Goal: Task Accomplishment & Management: Manage account settings

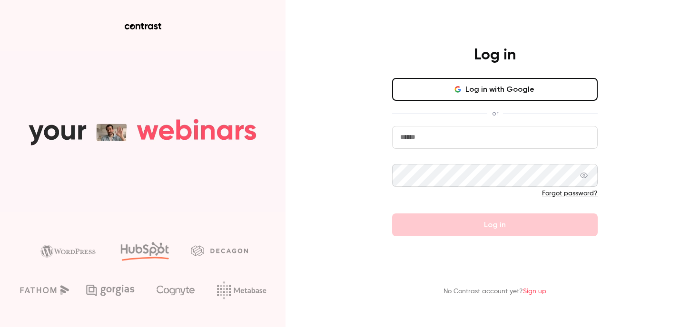
click at [446, 149] on form "Forgot password? Log in" at bounding box center [495, 181] width 206 height 110
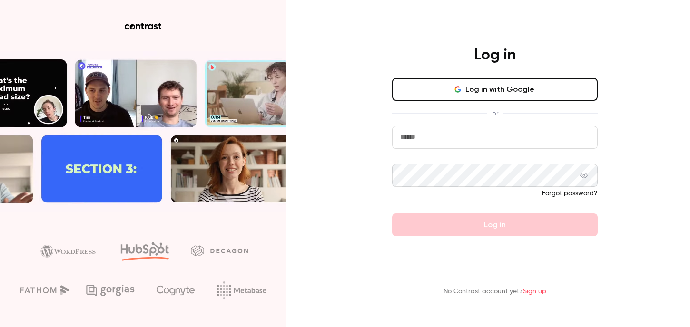
click at [445, 146] on input "email" at bounding box center [495, 137] width 206 height 23
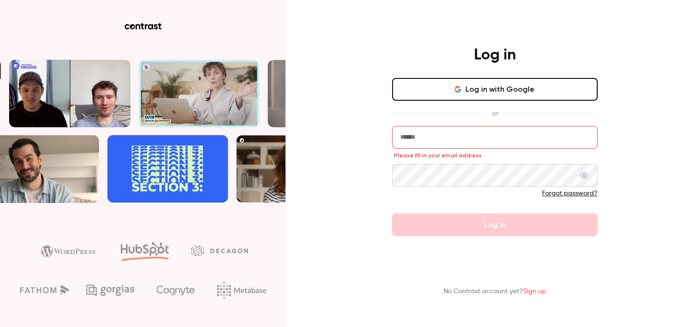
type input "**********"
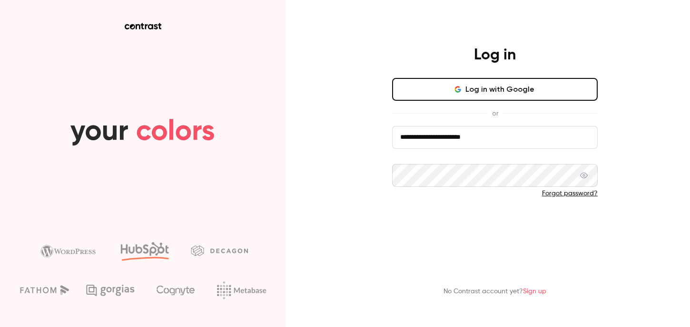
click at [450, 218] on button "Log in" at bounding box center [495, 225] width 206 height 23
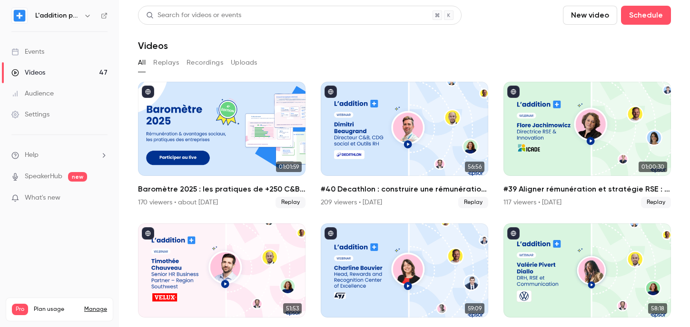
click at [59, 50] on link "Events" at bounding box center [59, 51] width 119 height 21
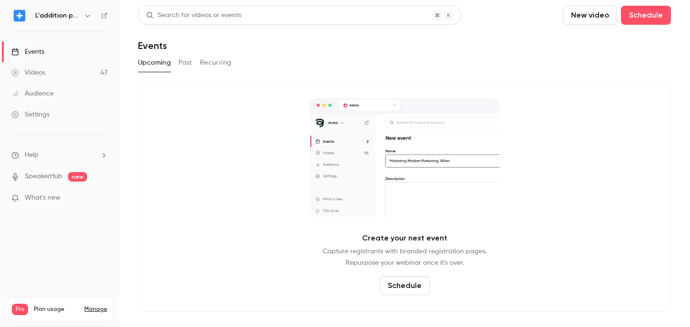
click at [600, 13] on button "New video" at bounding box center [590, 15] width 54 height 19
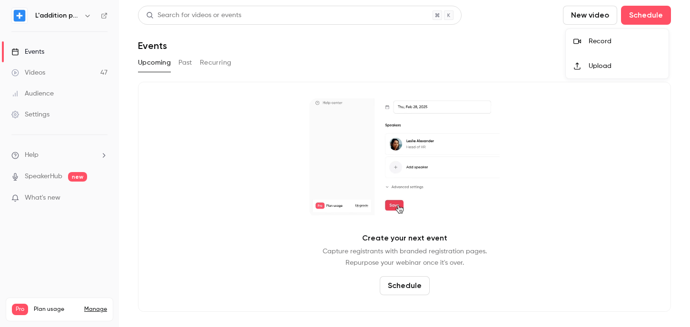
click at [645, 16] on div at bounding box center [345, 163] width 690 height 327
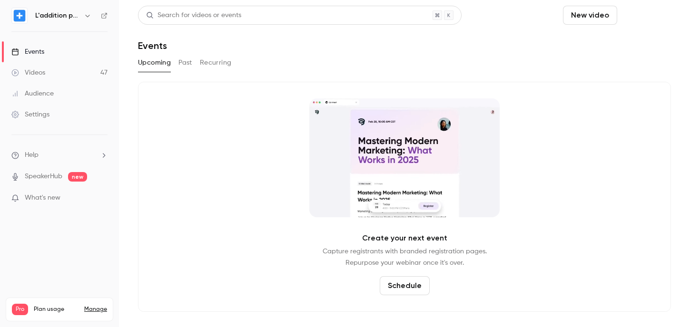
click at [637, 15] on button "Schedule" at bounding box center [646, 15] width 50 height 19
click at [613, 43] on div "One time event" at bounding box center [627, 42] width 72 height 10
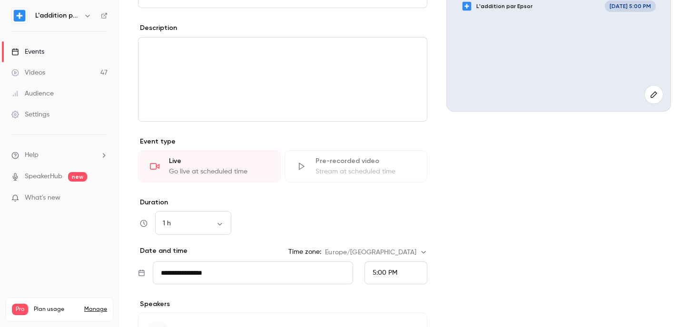
scroll to position [117, 0]
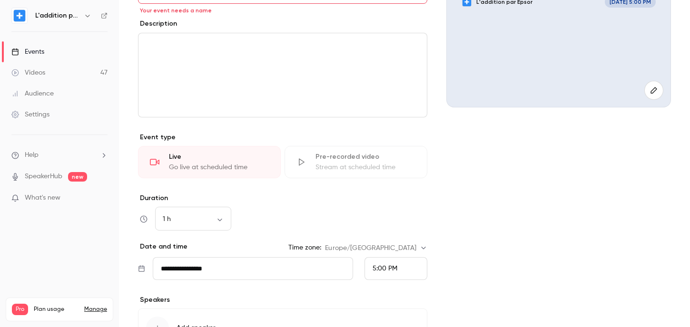
click at [325, 178] on div "Pre-recorded video Stream at scheduled time" at bounding box center [356, 162] width 143 height 32
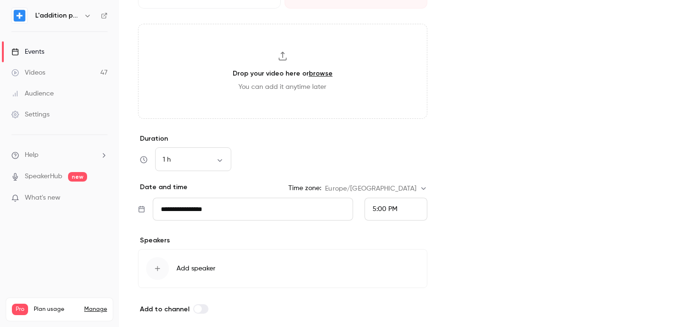
scroll to position [290, 0]
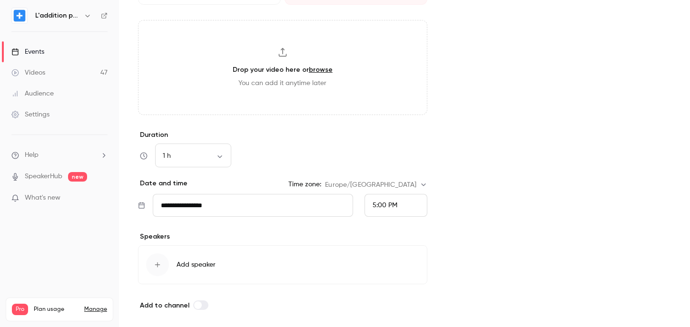
click at [204, 207] on input "**********" at bounding box center [253, 205] width 200 height 23
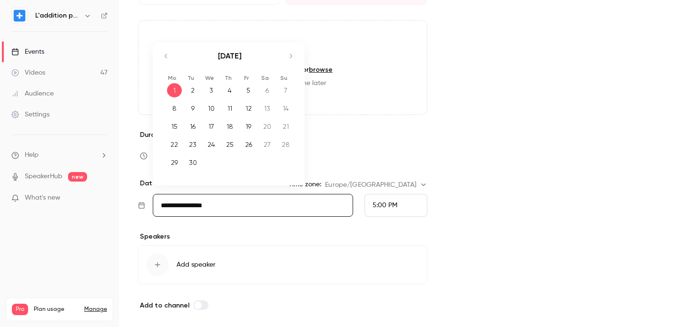
click at [291, 54] on icon "Move forward to switch to the next month." at bounding box center [290, 55] width 11 height 11
click at [229, 126] on div "16" at bounding box center [230, 126] width 15 height 14
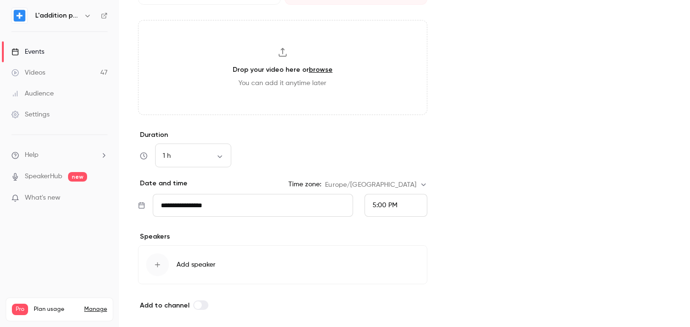
type input "**********"
click at [369, 207] on div "5:00 PM" at bounding box center [396, 205] width 63 height 23
click at [387, 73] on span "9:00 AM" at bounding box center [386, 74] width 26 height 7
click at [480, 188] on div "Cover image L'addition par Epsor [DATE] 9:00 AM" at bounding box center [558, 53] width 225 height 516
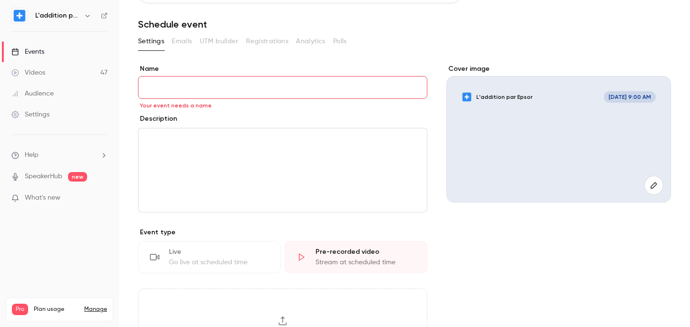
scroll to position [0, 0]
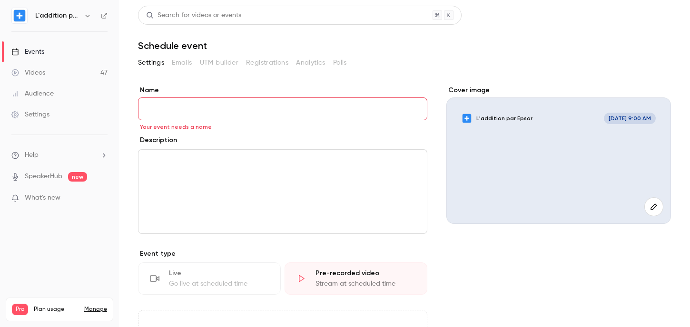
click at [171, 111] on input "Name" at bounding box center [282, 109] width 289 height 23
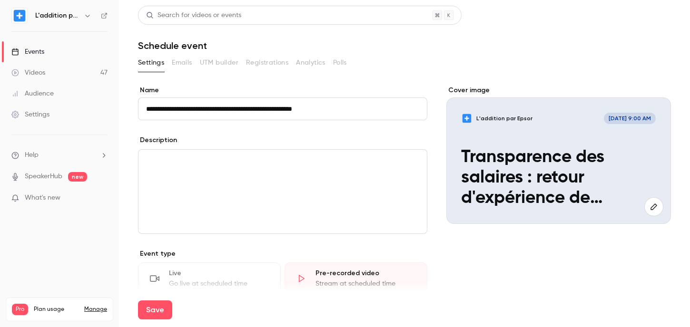
click at [310, 109] on input "**********" at bounding box center [282, 109] width 289 height 23
type input "**********"
click at [335, 109] on input "**********" at bounding box center [282, 109] width 289 height 23
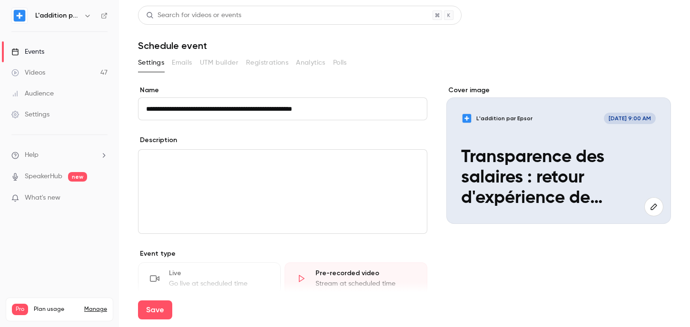
click at [233, 173] on div "editor" at bounding box center [283, 192] width 288 height 84
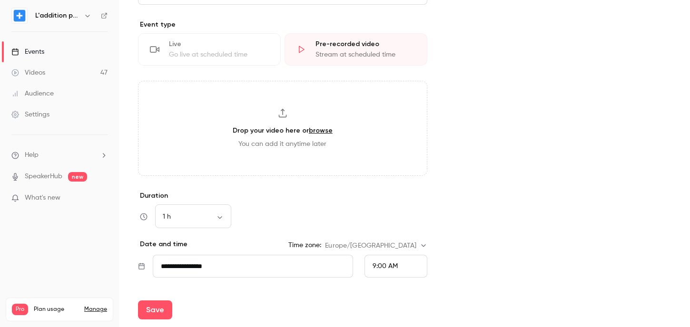
scroll to position [255, 0]
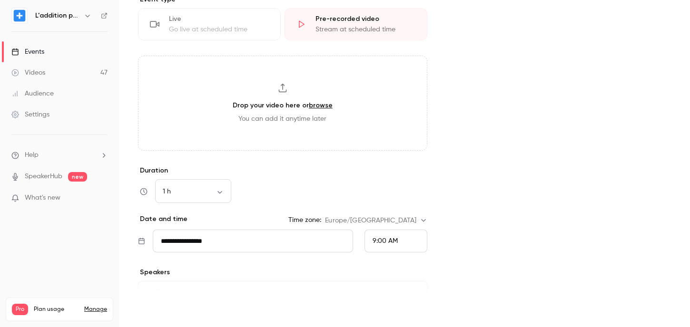
click at [163, 312] on button "Save" at bounding box center [155, 310] width 34 height 19
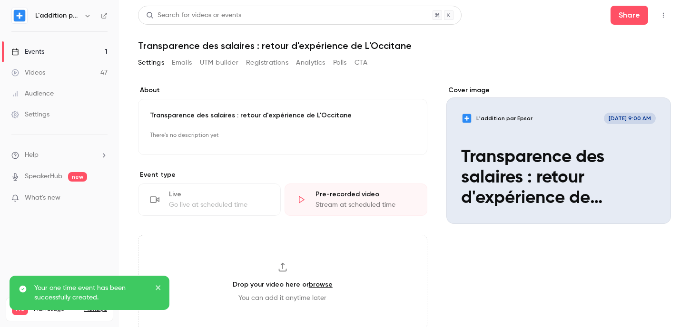
click at [76, 49] on link "Events 1" at bounding box center [59, 51] width 119 height 21
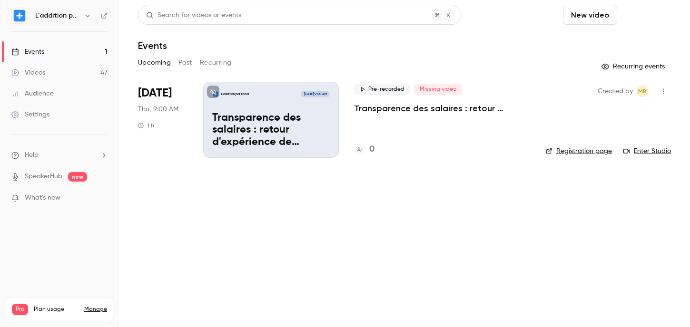
click at [645, 19] on button "Schedule" at bounding box center [646, 15] width 50 height 19
click at [629, 41] on div "One time event" at bounding box center [627, 42] width 72 height 10
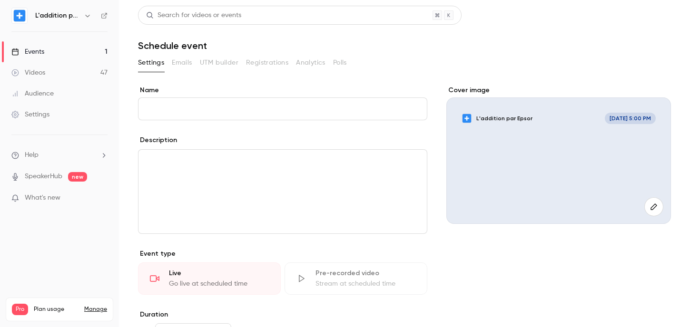
click at [287, 112] on input "Name" at bounding box center [282, 109] width 289 height 23
click at [264, 93] on label "Name" at bounding box center [282, 91] width 289 height 10
click at [264, 98] on input "Name" at bounding box center [282, 109] width 289 height 23
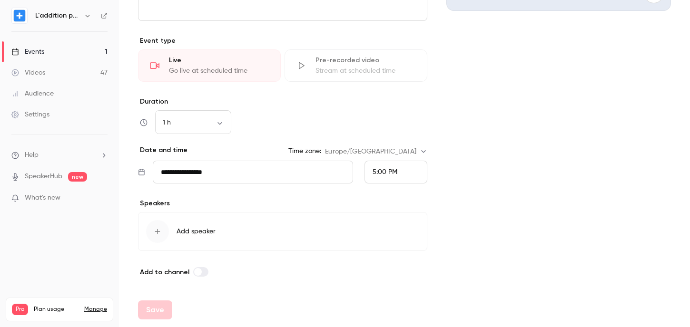
click at [204, 171] on input "**********" at bounding box center [253, 172] width 200 height 23
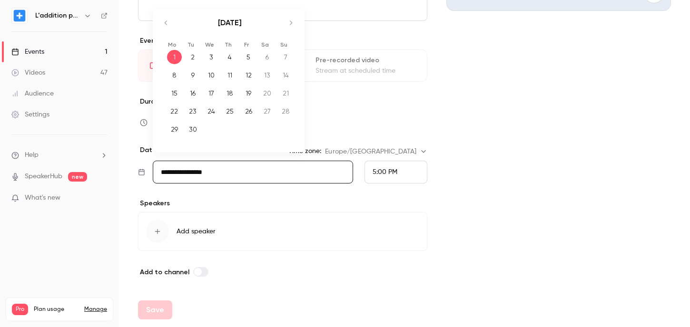
click at [292, 23] on icon "Move forward to switch to the next month." at bounding box center [290, 22] width 11 height 11
click at [296, 23] on icon "Move forward to switch to the next month." at bounding box center [290, 22] width 11 height 11
click at [231, 77] on div "6" at bounding box center [230, 75] width 15 height 14
type input "**********"
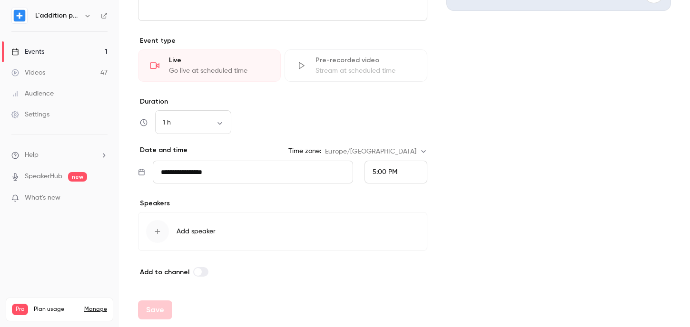
click at [401, 178] on div "5:00 PM" at bounding box center [396, 172] width 63 height 23
click at [392, 67] on span "9:00 AM" at bounding box center [386, 69] width 26 height 7
click at [501, 75] on div "Cover image L'addition par Epsor [DATE] 9:00 AM" at bounding box center [558, 75] width 225 height 406
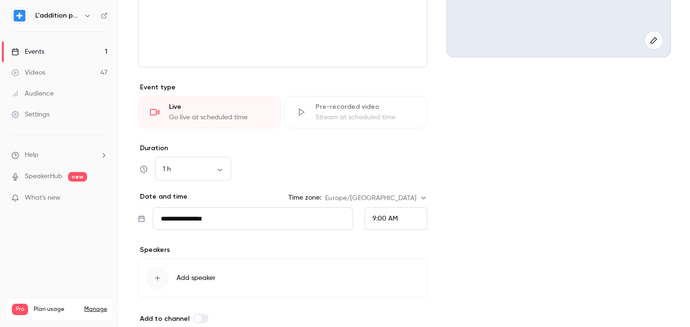
scroll to position [213, 0]
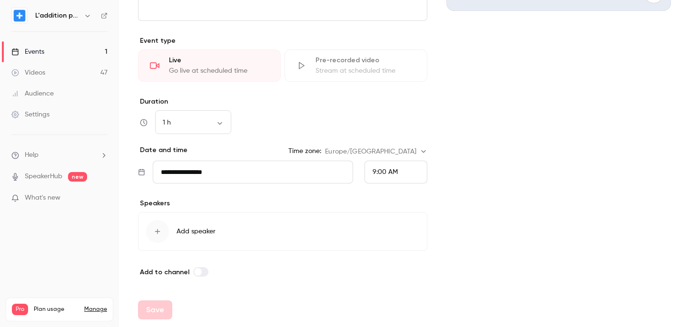
click at [162, 225] on div "button" at bounding box center [157, 231] width 23 height 23
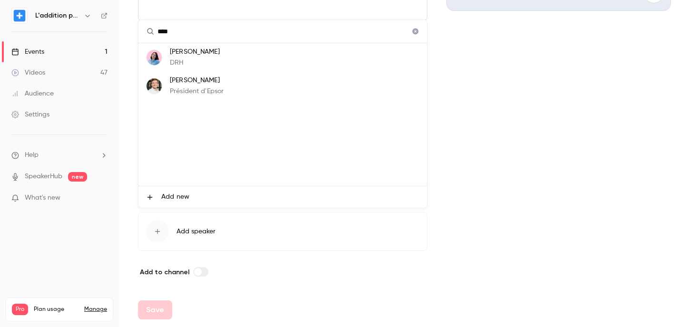
type input "****"
click at [204, 81] on p "[PERSON_NAME]" at bounding box center [197, 81] width 54 height 10
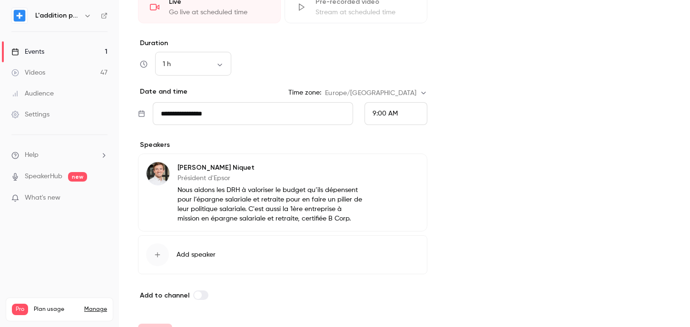
scroll to position [295, 0]
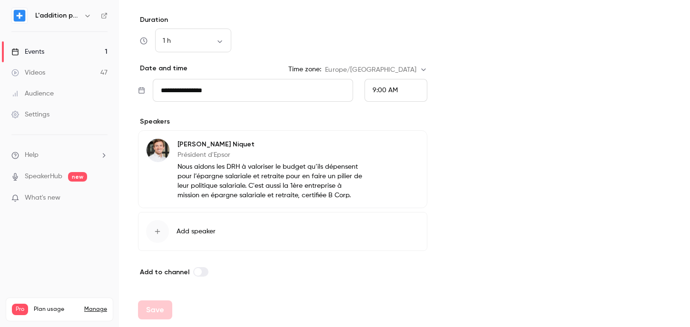
click at [162, 232] on div "button" at bounding box center [157, 231] width 23 height 23
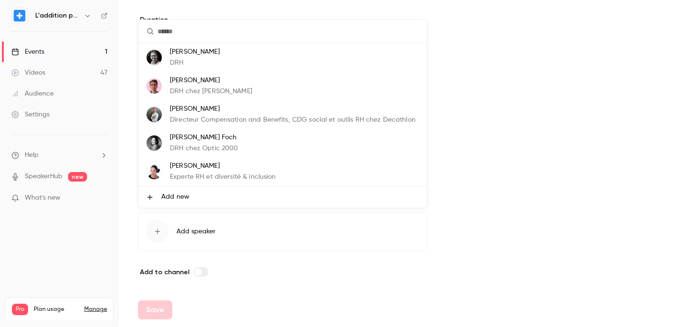
click at [172, 193] on span "Add new" at bounding box center [175, 197] width 28 height 10
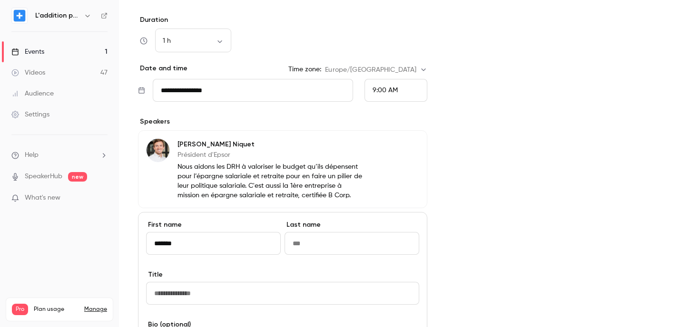
type input "*******"
click at [334, 243] on input "Last name" at bounding box center [352, 243] width 135 height 23
type input "****"
click at [325, 271] on label "Title" at bounding box center [282, 275] width 273 height 10
click at [325, 282] on input "Title" at bounding box center [282, 293] width 273 height 23
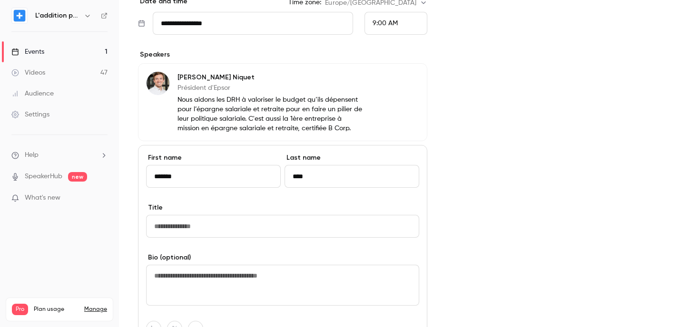
scroll to position [368, 0]
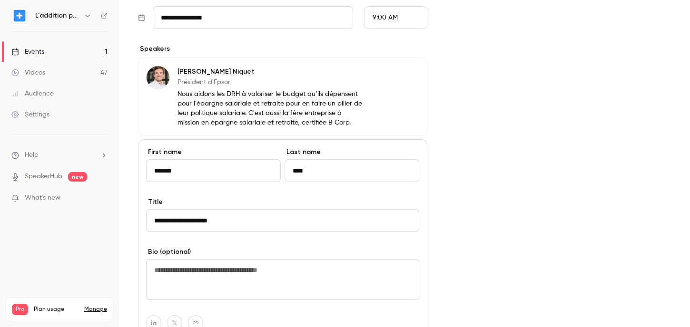
type input "**********"
click at [527, 201] on div "Cover image L'addition par Epsor E [DATE] 9:00 AM" at bounding box center [558, 78] width 225 height 720
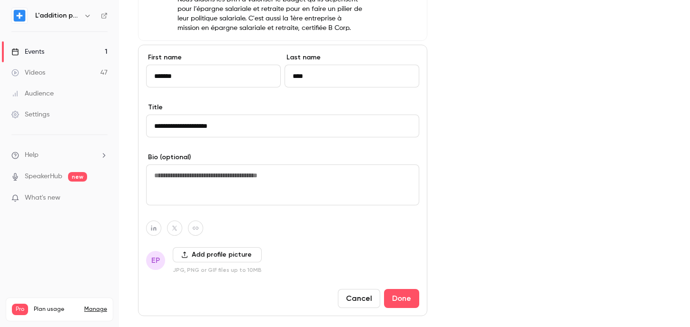
scroll to position [471, 0]
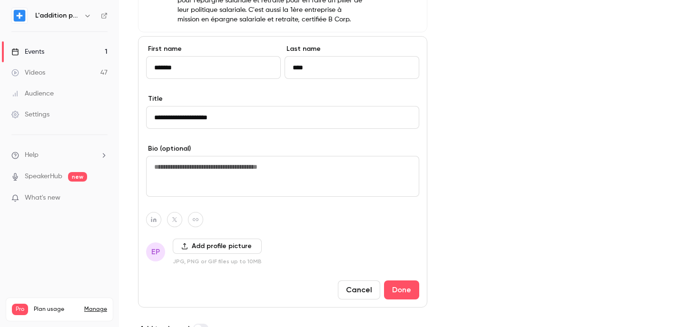
click at [222, 244] on button "Add profile picture" at bounding box center [217, 246] width 89 height 15
click at [199, 248] on button "Add profile picture" at bounding box center [217, 246] width 89 height 15
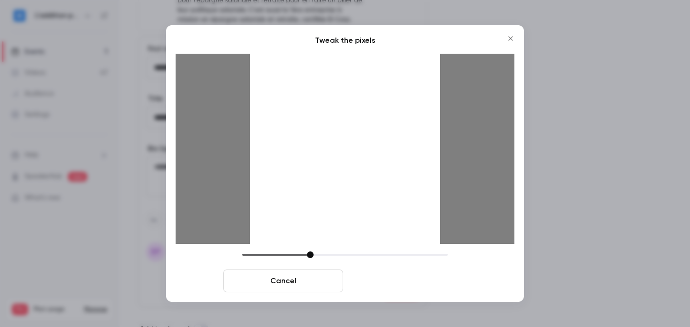
click at [432, 287] on button "Crop and save" at bounding box center [407, 281] width 120 height 23
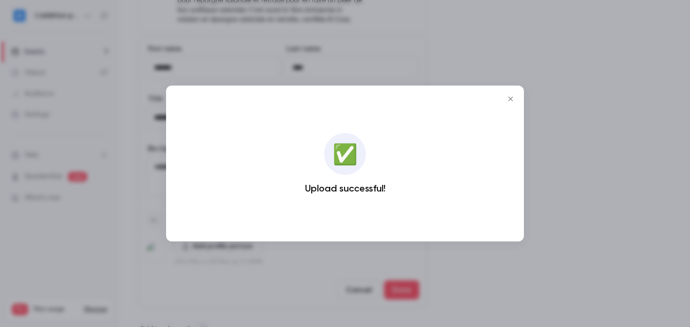
click at [592, 186] on div at bounding box center [345, 163] width 690 height 327
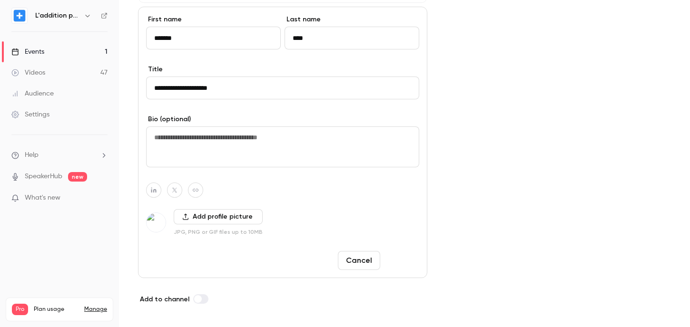
click at [413, 261] on button "Done" at bounding box center [401, 260] width 35 height 19
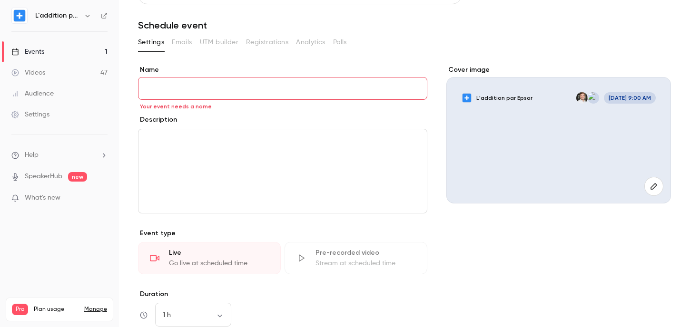
scroll to position [0, 0]
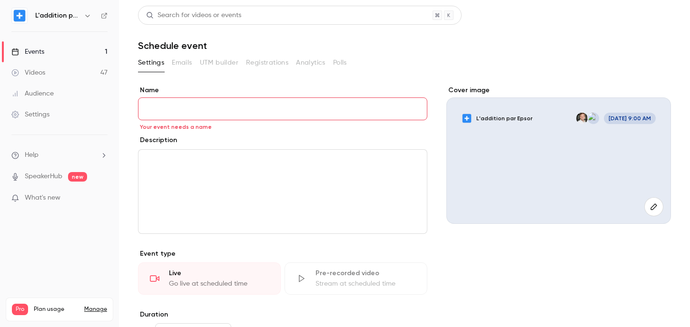
click at [225, 113] on input "Name" at bounding box center [282, 109] width 289 height 23
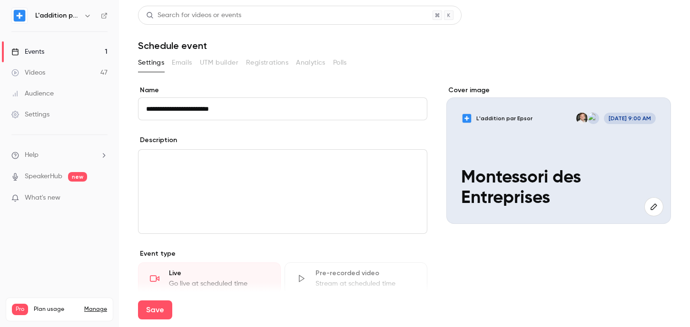
type input "**********"
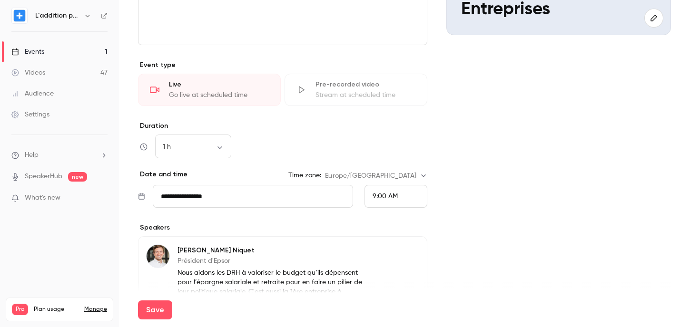
scroll to position [339, 0]
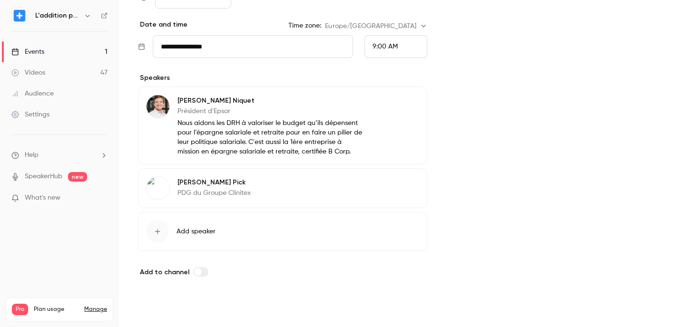
click at [159, 310] on button "Save" at bounding box center [155, 310] width 34 height 19
type input "**********"
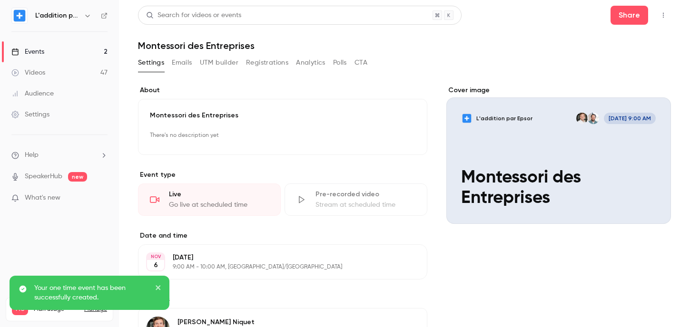
click at [50, 49] on link "Events 2" at bounding box center [59, 51] width 119 height 21
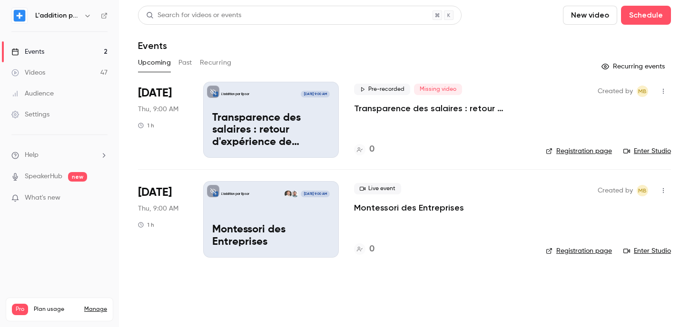
click at [396, 108] on p "Transparence des salaires : retour d'expérience de L'Occitane" at bounding box center [442, 108] width 177 height 11
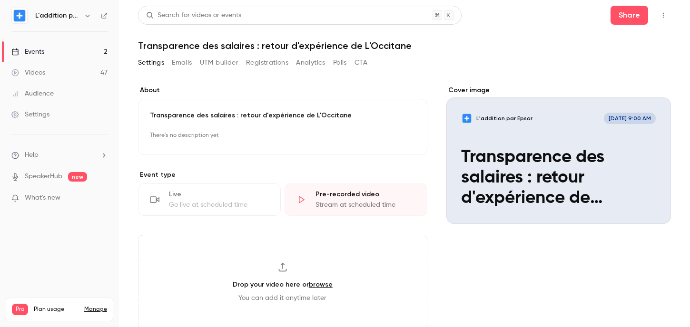
click at [213, 58] on button "UTM builder" at bounding box center [219, 62] width 39 height 15
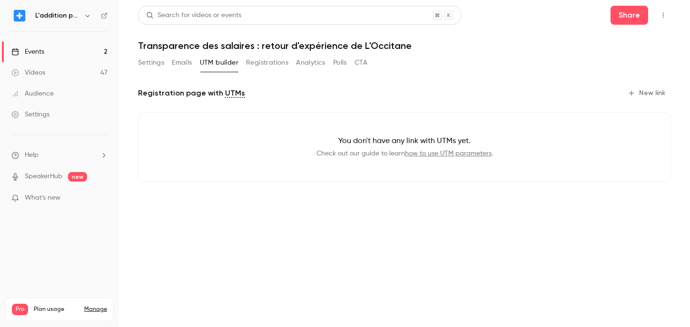
click at [633, 95] on icon "button" at bounding box center [632, 93] width 8 height 8
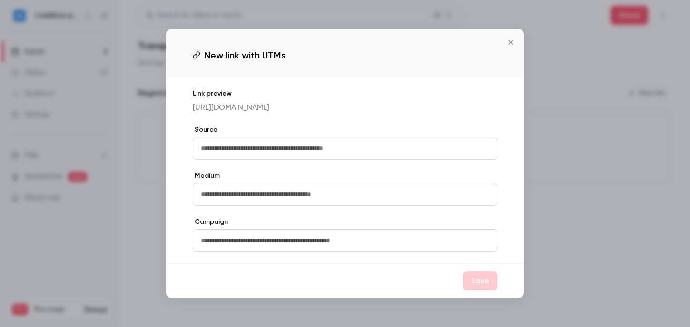
click at [347, 154] on input "text" at bounding box center [345, 148] width 305 height 23
type input "*******"
click at [275, 200] on input "text" at bounding box center [345, 194] width 305 height 23
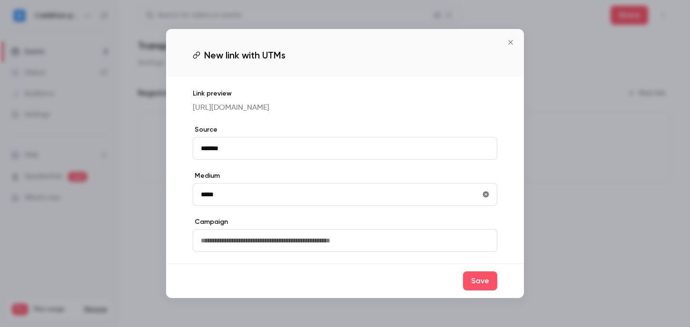
type input "*****"
click at [244, 248] on input "text" at bounding box center [345, 240] width 305 height 23
type input "****"
click at [305, 227] on label "Campaign" at bounding box center [345, 223] width 305 height 10
click at [477, 291] on button "Save" at bounding box center [480, 281] width 34 height 19
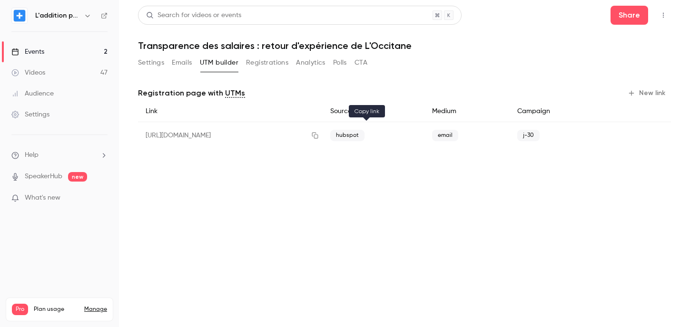
click at [319, 136] on icon "button" at bounding box center [315, 135] width 8 height 7
click at [323, 136] on div "[URL][DOMAIN_NAME]" at bounding box center [230, 135] width 185 height 27
click at [60, 70] on link "Videos 47" at bounding box center [59, 72] width 119 height 21
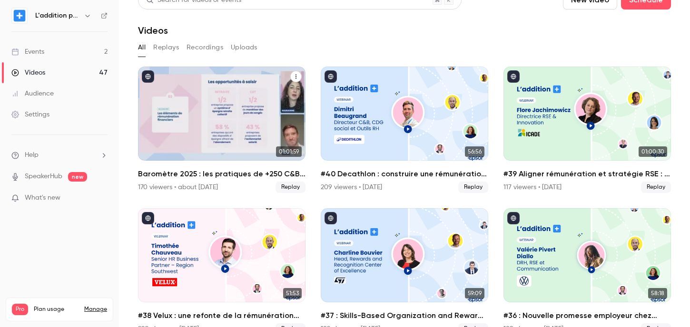
scroll to position [19, 0]
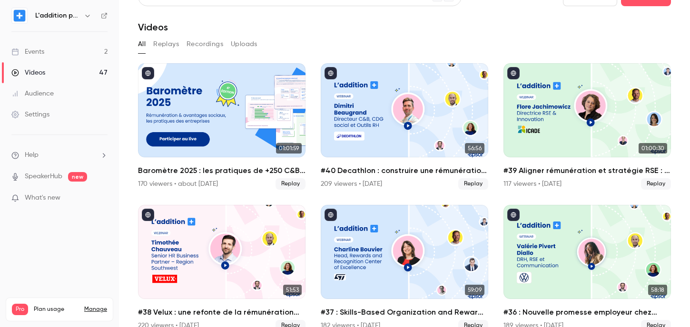
click at [47, 58] on link "Events 2" at bounding box center [59, 51] width 119 height 21
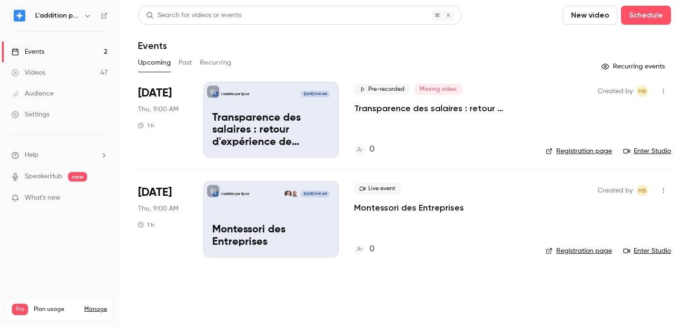
click at [61, 51] on link "Events 2" at bounding box center [59, 51] width 119 height 21
click at [59, 67] on link "Videos 47" at bounding box center [59, 72] width 119 height 21
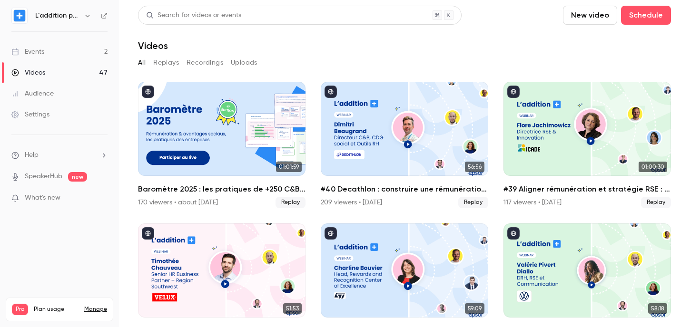
click at [50, 53] on link "Events 2" at bounding box center [59, 51] width 119 height 21
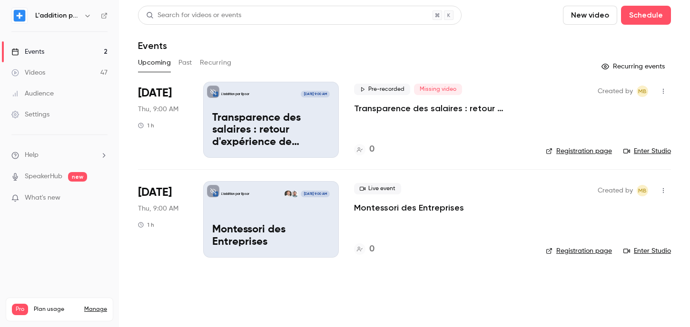
click at [370, 112] on p "Transparence des salaires : retour d'expérience de L'Occitane" at bounding box center [442, 108] width 177 height 11
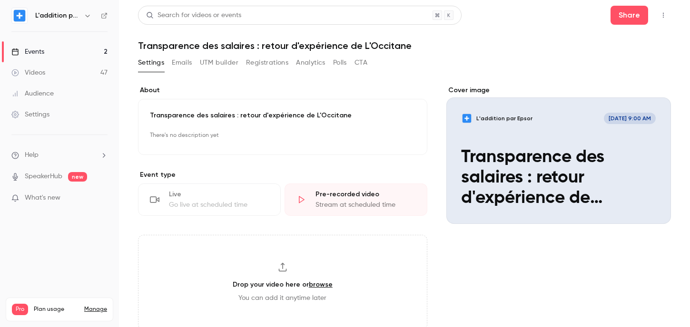
click at [72, 50] on link "Events 2" at bounding box center [59, 51] width 119 height 21
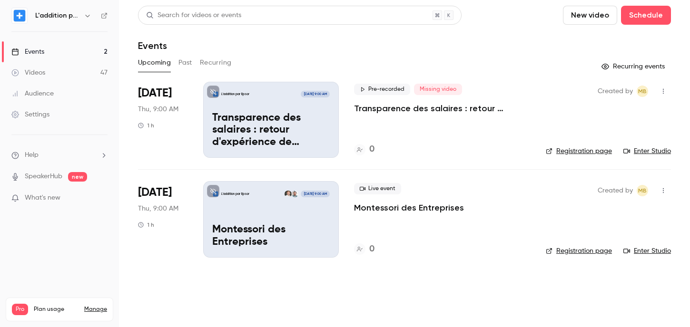
click at [421, 214] on div "Live event Montessori des Entreprises 0" at bounding box center [442, 219] width 177 height 76
click at [167, 189] on span "[DATE]" at bounding box center [155, 192] width 34 height 15
click at [664, 188] on icon "button" at bounding box center [664, 191] width 8 height 7
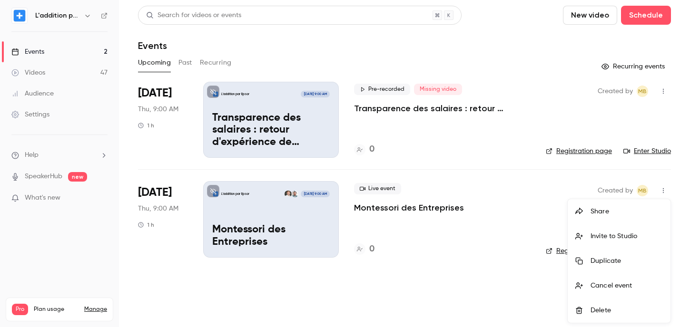
click at [522, 228] on div at bounding box center [345, 163] width 690 height 327
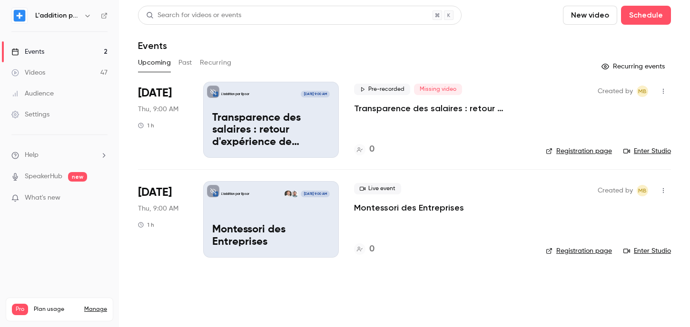
click at [469, 221] on div "Live event Montessori des Entreprises 0" at bounding box center [442, 219] width 177 height 76
click at [437, 209] on p "Montessori des Entreprises" at bounding box center [409, 207] width 110 height 11
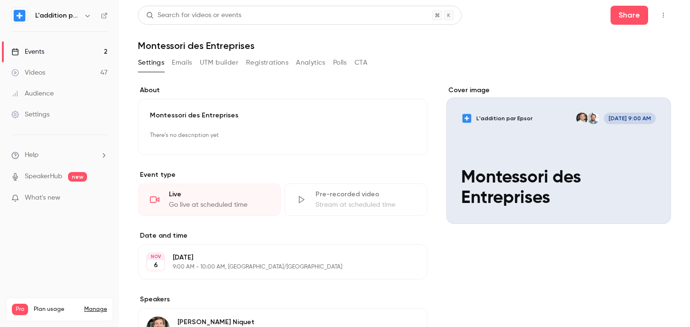
click at [657, 209] on icon "Cover image" at bounding box center [654, 207] width 10 height 8
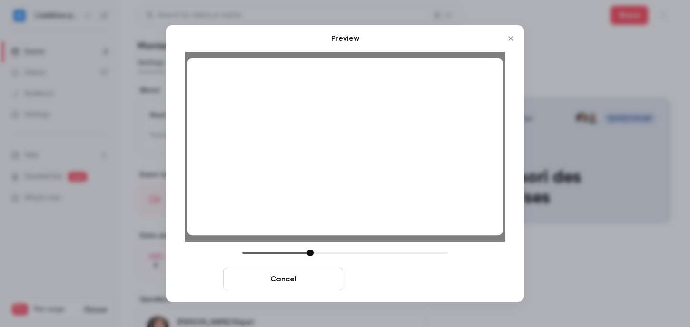
click at [406, 281] on button "Save cover" at bounding box center [407, 279] width 120 height 23
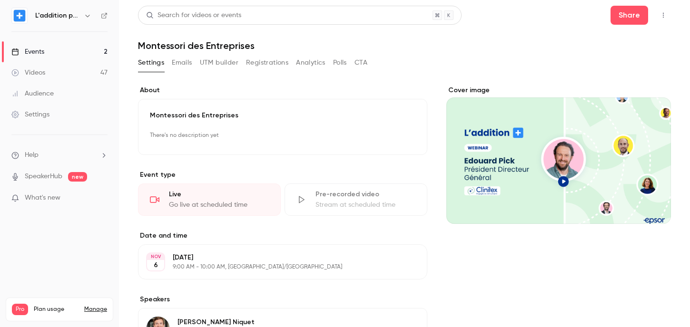
click at [73, 50] on link "Events 2" at bounding box center [59, 51] width 119 height 21
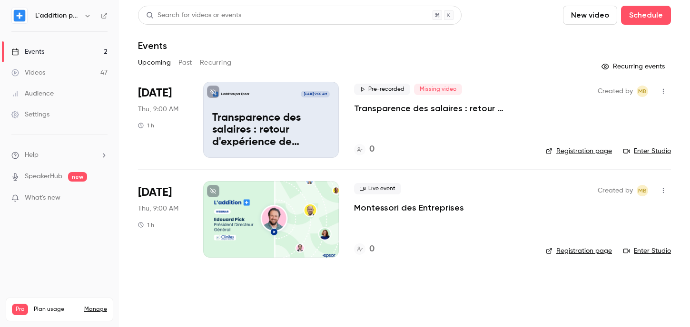
click at [320, 98] on div "L'addition par Epsor [DATE] 9:00 AM Transparence des salaires : retour d'expéri…" at bounding box center [271, 120] width 136 height 76
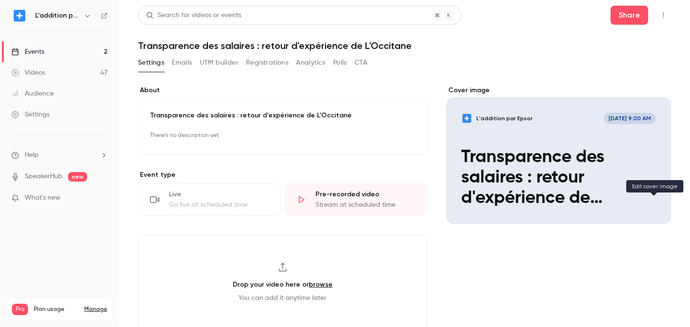
click at [652, 203] on icon "Cover image" at bounding box center [654, 207] width 10 height 8
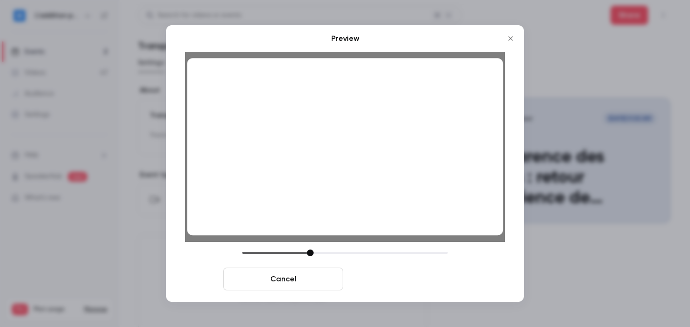
click at [387, 281] on button "Save cover" at bounding box center [407, 279] width 120 height 23
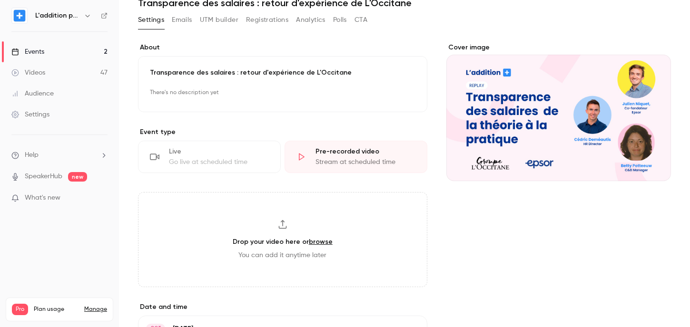
scroll to position [44, 0]
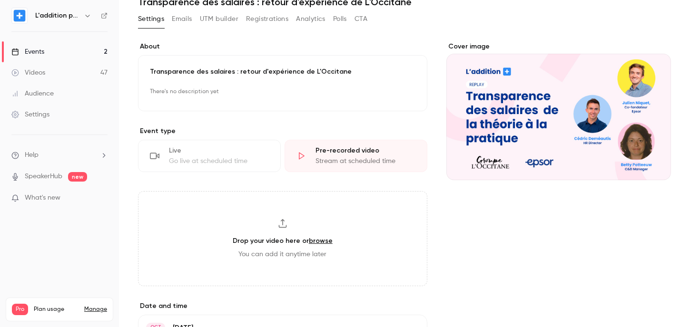
click at [291, 70] on p "Transparence des salaires : retour d'expérience de L'Occitane" at bounding box center [283, 72] width 266 height 10
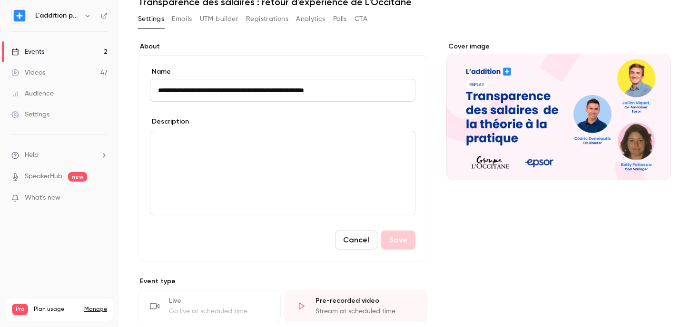
drag, startPoint x: 242, startPoint y: 91, endPoint x: 351, endPoint y: 93, distance: 109.0
click at [351, 93] on input "**********" at bounding box center [283, 90] width 266 height 23
type input "**********"
click at [364, 65] on div "**********" at bounding box center [282, 158] width 289 height 207
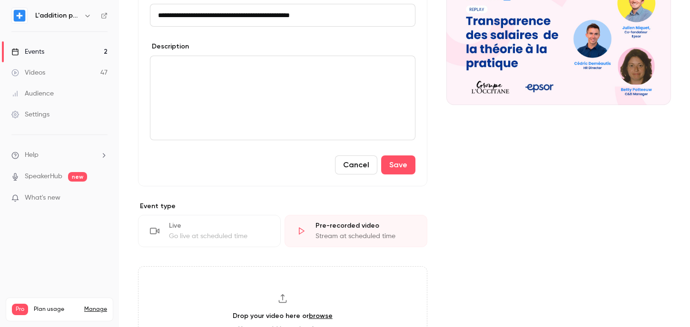
click at [512, 177] on div "Cover image" at bounding box center [558, 245] width 225 height 557
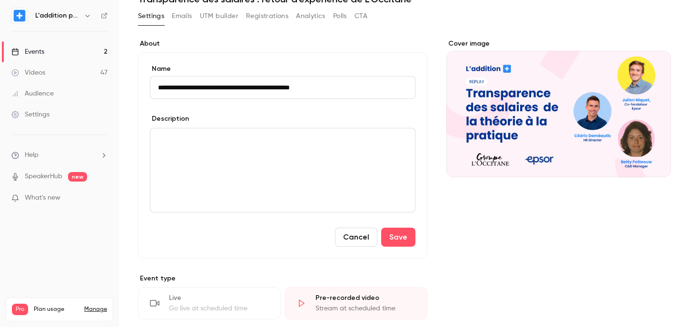
scroll to position [0, 0]
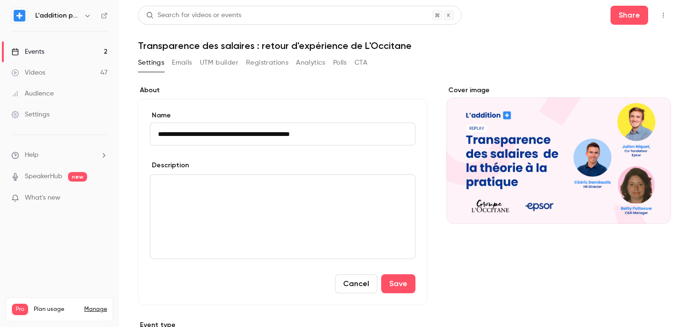
click at [52, 51] on link "Events 2" at bounding box center [59, 51] width 119 height 21
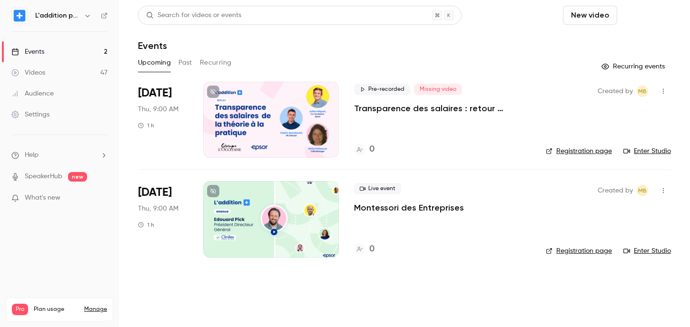
click at [649, 17] on button "Schedule" at bounding box center [646, 15] width 50 height 19
click at [614, 44] on div "One time event" at bounding box center [627, 42] width 72 height 10
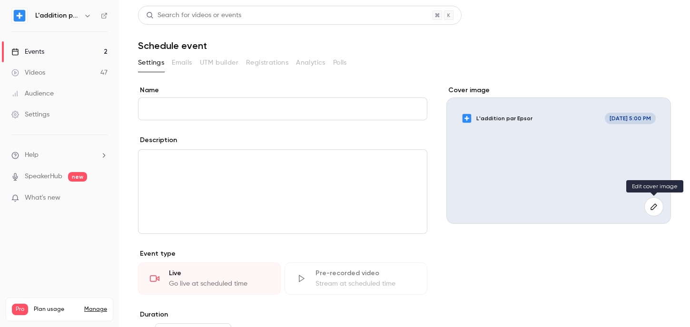
click at [654, 205] on icon "button" at bounding box center [654, 207] width 10 height 8
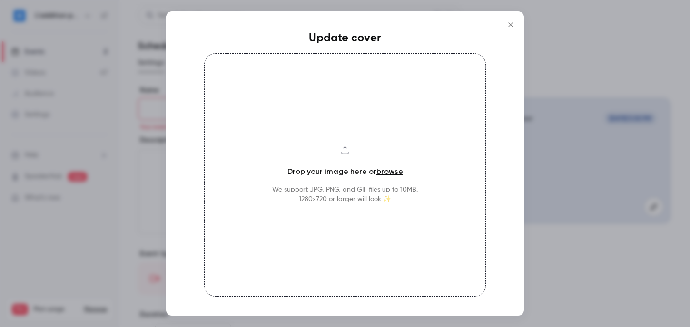
click at [576, 78] on div at bounding box center [345, 163] width 690 height 327
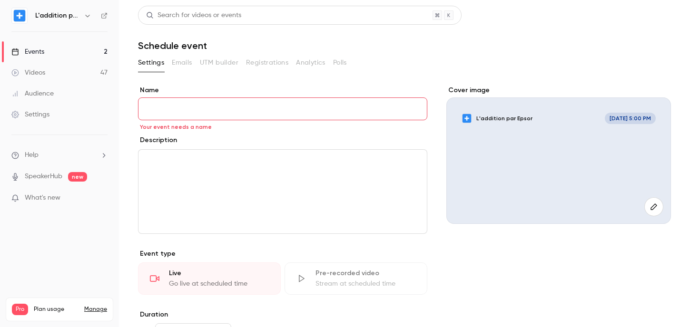
click at [216, 109] on input "Name" at bounding box center [282, 109] width 289 height 23
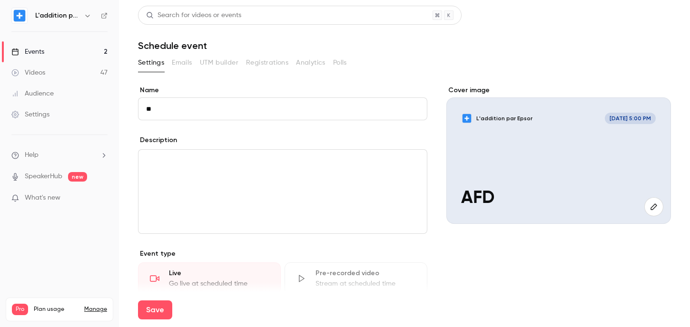
type input "*"
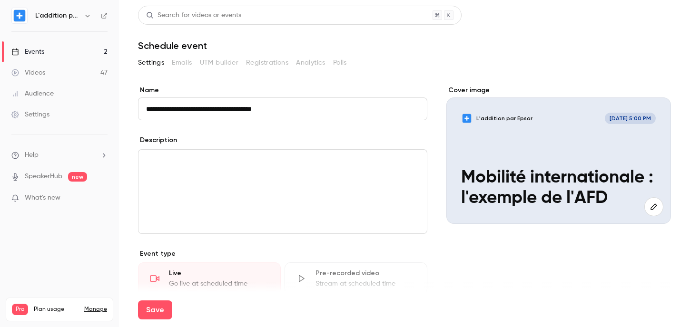
drag, startPoint x: 219, startPoint y: 109, endPoint x: 287, endPoint y: 109, distance: 67.1
click at [287, 109] on input "**********" at bounding box center [282, 109] width 289 height 23
type input "**********"
click at [311, 136] on div "Description" at bounding box center [282, 142] width 289 height 12
click at [216, 111] on input "**********" at bounding box center [282, 109] width 289 height 23
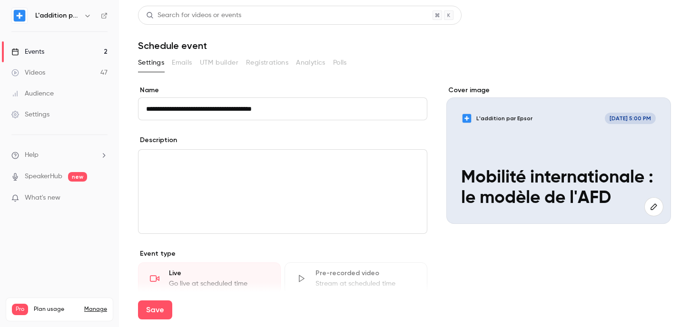
click at [214, 110] on input "**********" at bounding box center [282, 109] width 289 height 23
click at [150, 109] on input "**********" at bounding box center [282, 109] width 289 height 23
click at [59, 53] on link "Events 2" at bounding box center [59, 51] width 119 height 21
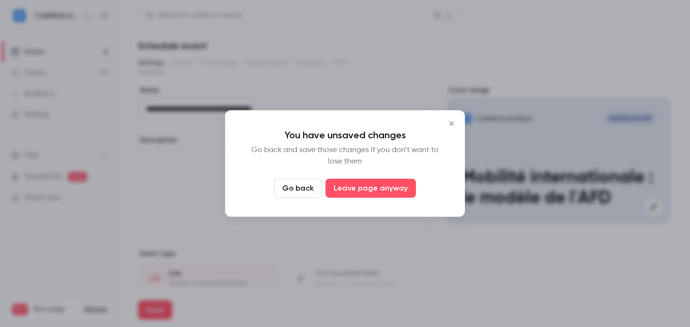
click at [448, 122] on icon "Close" at bounding box center [451, 124] width 11 height 8
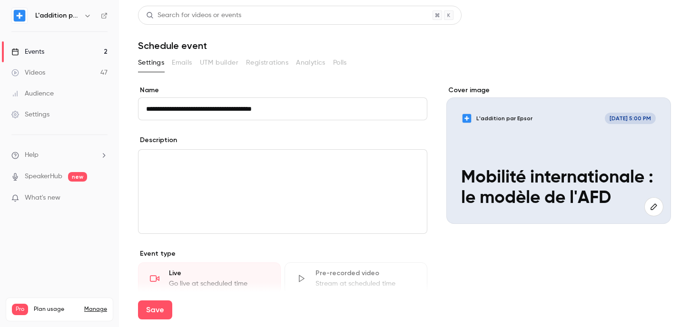
scroll to position [213, 0]
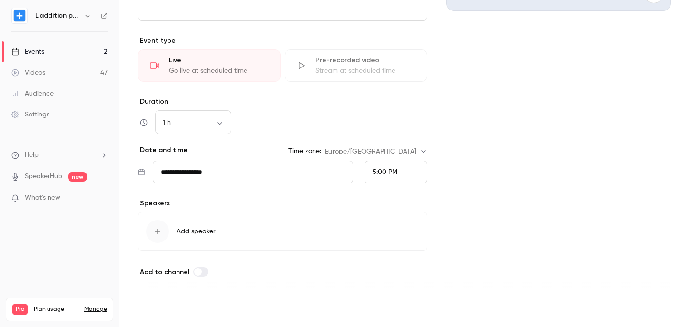
click at [161, 310] on button "Save" at bounding box center [155, 310] width 34 height 19
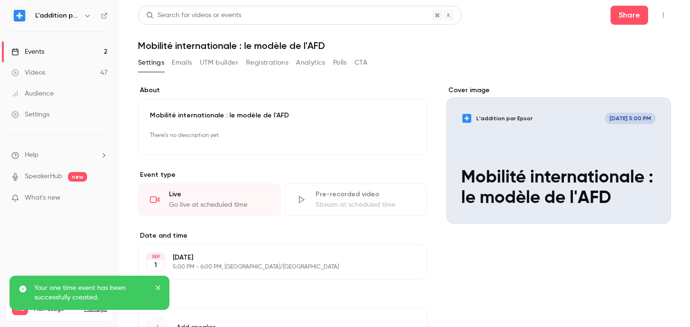
click at [93, 49] on link "Events 2" at bounding box center [59, 51] width 119 height 21
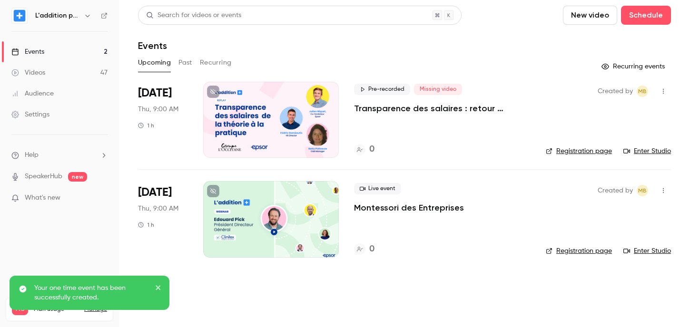
click at [78, 53] on link "Events 2" at bounding box center [59, 51] width 119 height 21
click at [185, 65] on button "Past" at bounding box center [185, 62] width 14 height 15
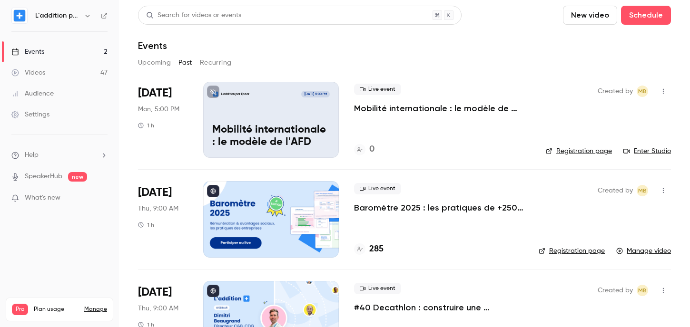
click at [413, 109] on p "Mobilité internationale : le modèle de l'AFD" at bounding box center [442, 108] width 177 height 11
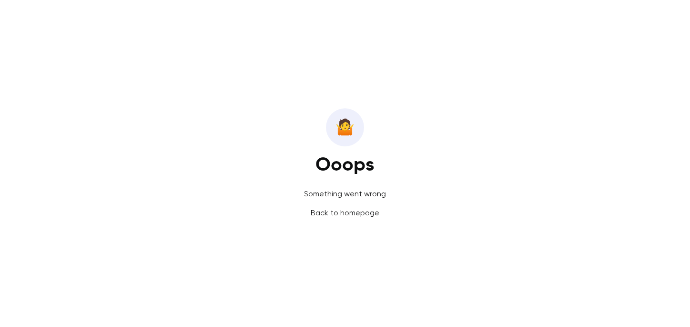
click at [342, 214] on link "Back to homepage" at bounding box center [345, 212] width 69 height 9
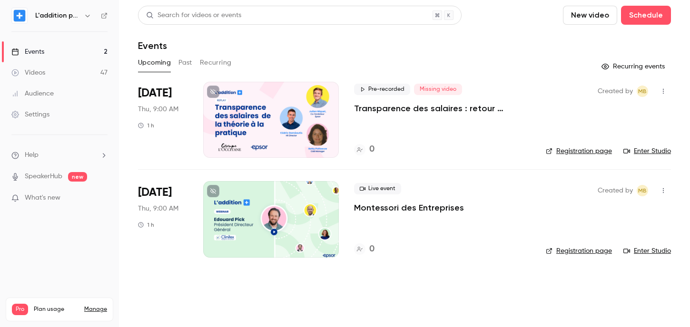
click at [183, 66] on button "Past" at bounding box center [185, 62] width 14 height 15
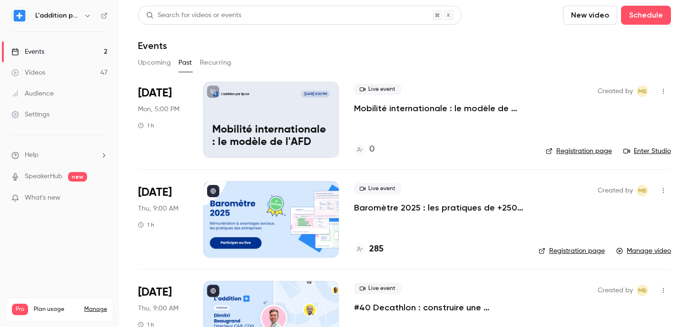
click at [364, 130] on div "Live event Mobilité internationale : le modèle de l'AFD 0" at bounding box center [442, 120] width 177 height 76
click at [364, 112] on p "Mobilité internationale : le modèle de l'AFD" at bounding box center [442, 108] width 177 height 11
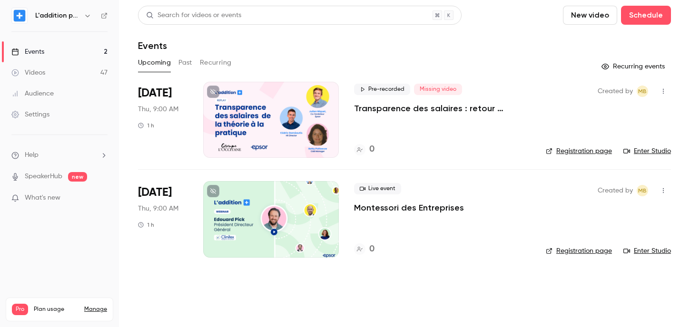
click at [56, 47] on link "Events 2" at bounding box center [59, 51] width 119 height 21
click at [52, 73] on link "Videos 47" at bounding box center [59, 72] width 119 height 21
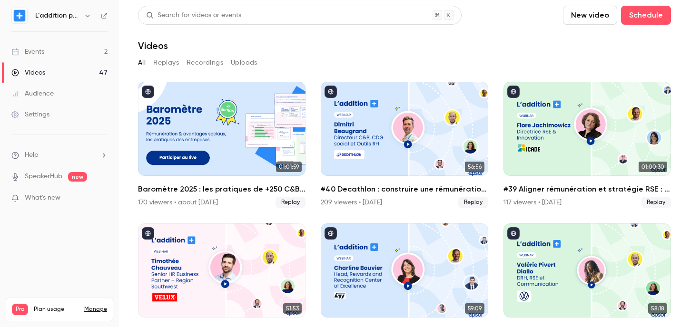
click at [68, 49] on link "Events 2" at bounding box center [59, 51] width 119 height 21
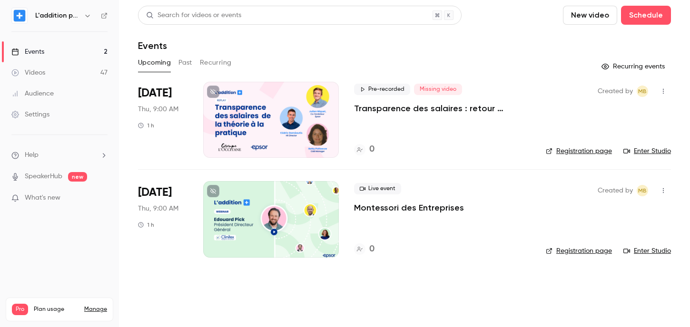
click at [185, 65] on button "Past" at bounding box center [185, 62] width 14 height 15
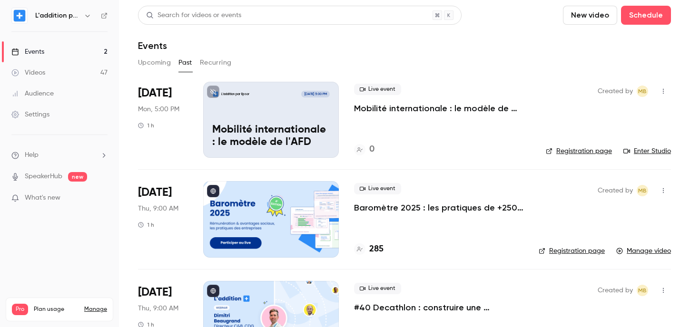
click at [664, 91] on icon "button" at bounding box center [664, 91] width 8 height 7
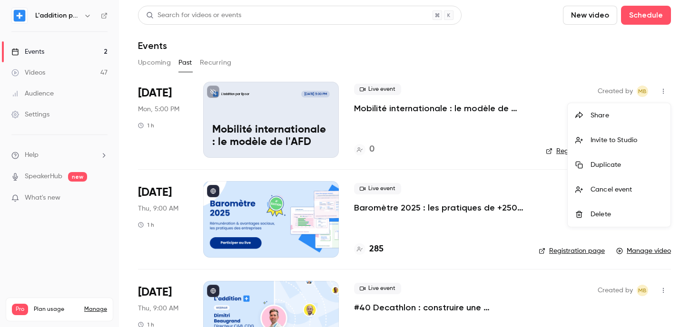
click at [596, 211] on div "Delete" at bounding box center [627, 215] width 72 height 10
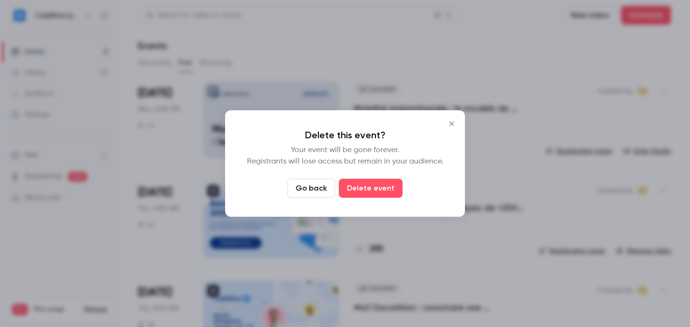
click at [502, 139] on div at bounding box center [345, 163] width 690 height 327
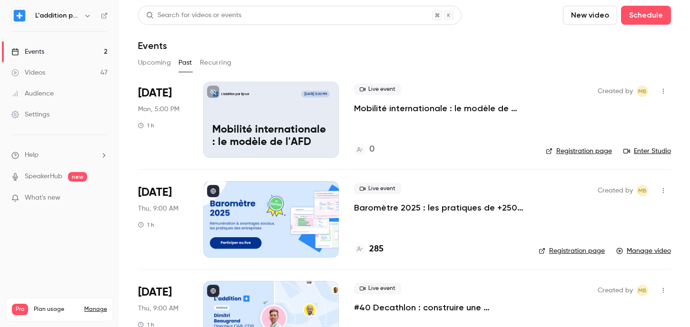
click at [664, 89] on icon "button" at bounding box center [664, 91] width 8 height 7
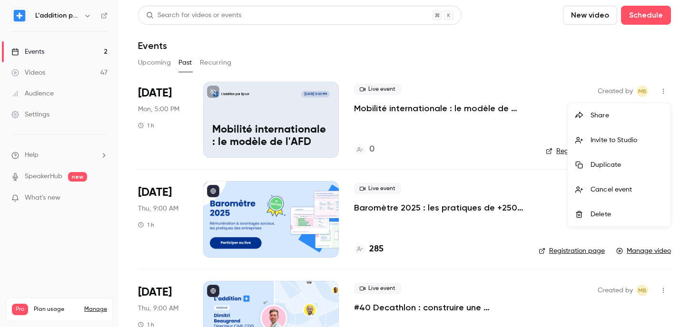
click at [509, 144] on div at bounding box center [345, 163] width 690 height 327
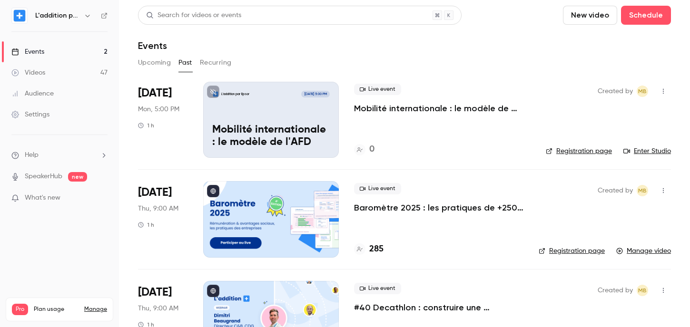
click at [463, 106] on p "Mobilité internationale : le modèle de l'AFD" at bounding box center [442, 108] width 177 height 11
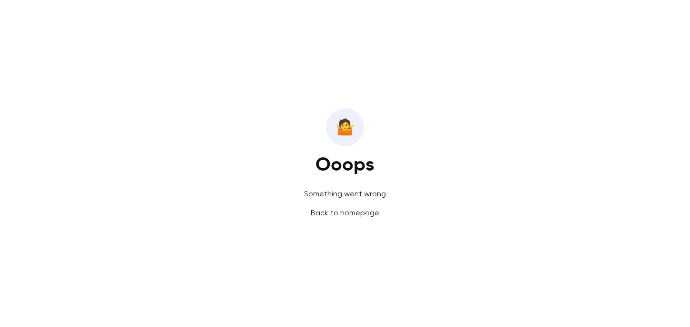
click at [354, 212] on link "Back to homepage" at bounding box center [345, 212] width 69 height 9
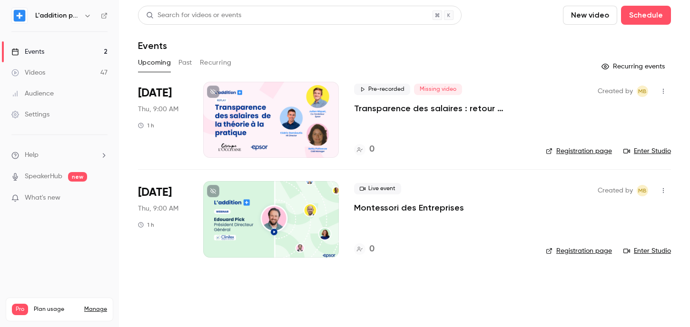
click at [87, 71] on link "Videos 47" at bounding box center [59, 72] width 119 height 21
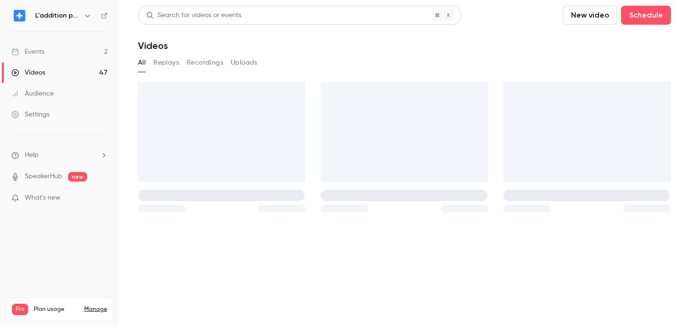
click at [94, 52] on link "Events 2" at bounding box center [59, 51] width 119 height 21
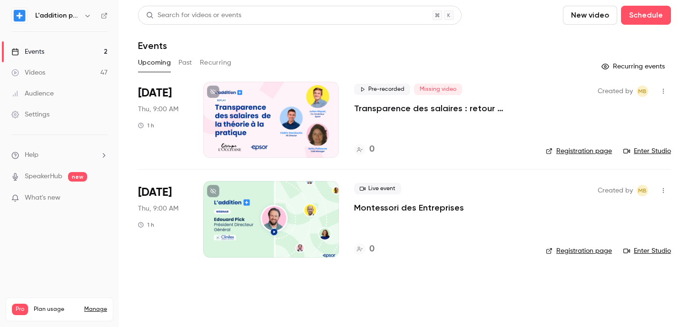
click at [178, 58] on div "Upcoming Past Recurring" at bounding box center [404, 62] width 533 height 15
click at [185, 61] on button "Past" at bounding box center [185, 62] width 14 height 15
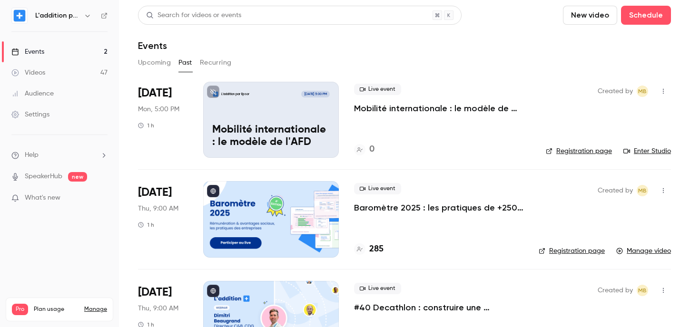
click at [666, 94] on icon "button" at bounding box center [664, 91] width 8 height 7
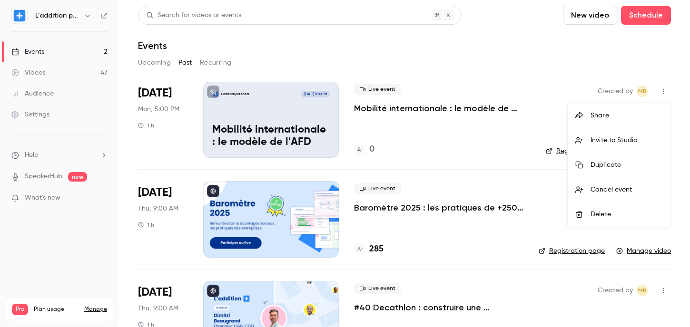
click at [612, 217] on div "Delete" at bounding box center [627, 215] width 72 height 10
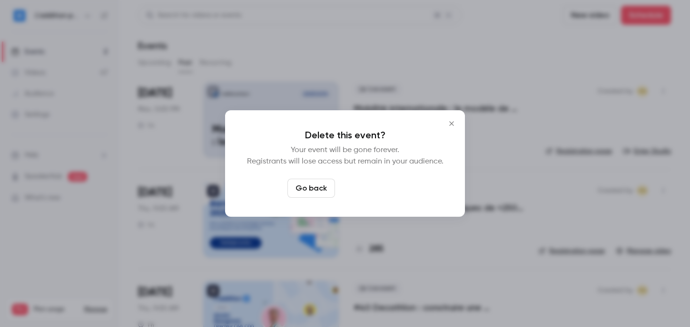
click at [362, 187] on button "Delete event" at bounding box center [371, 188] width 64 height 19
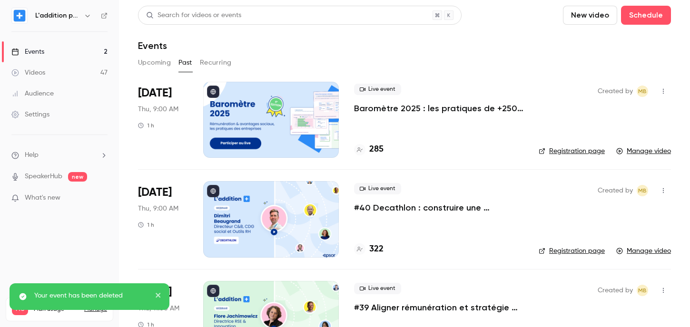
click at [74, 54] on link "Events 2" at bounding box center [59, 51] width 119 height 21
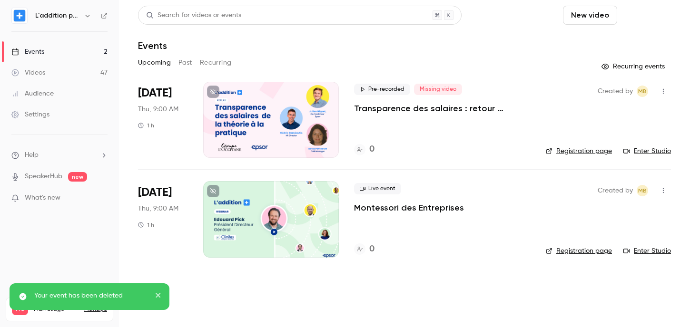
click at [658, 20] on button "Schedule" at bounding box center [646, 15] width 50 height 19
click at [617, 40] on div "One time event" at bounding box center [627, 42] width 72 height 10
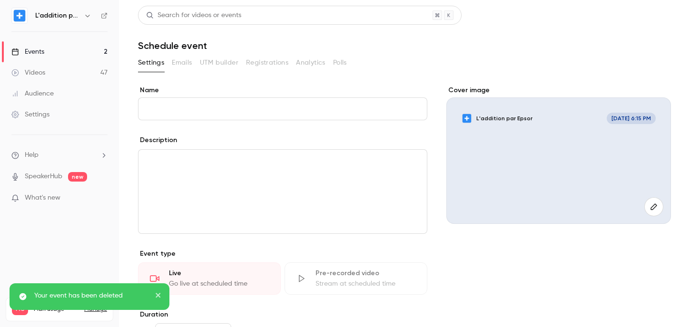
click at [295, 109] on input "Name" at bounding box center [282, 109] width 289 height 23
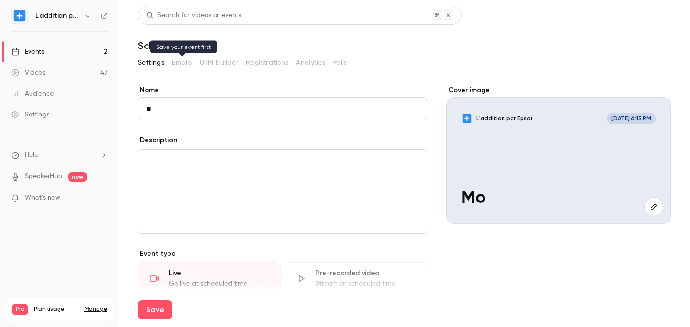
type input "*"
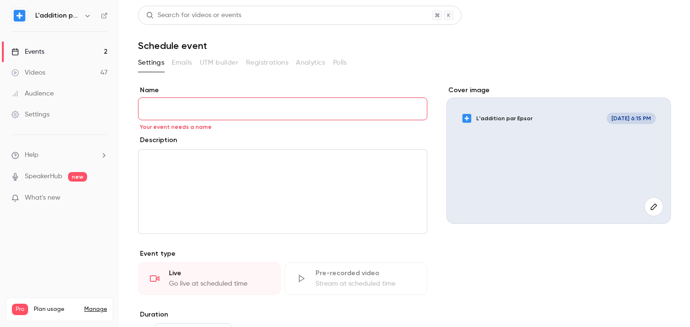
click at [259, 86] on label "Name" at bounding box center [282, 91] width 289 height 10
click at [259, 98] on input "Name" at bounding box center [282, 109] width 289 height 23
click at [56, 49] on link "Events 2" at bounding box center [59, 51] width 119 height 21
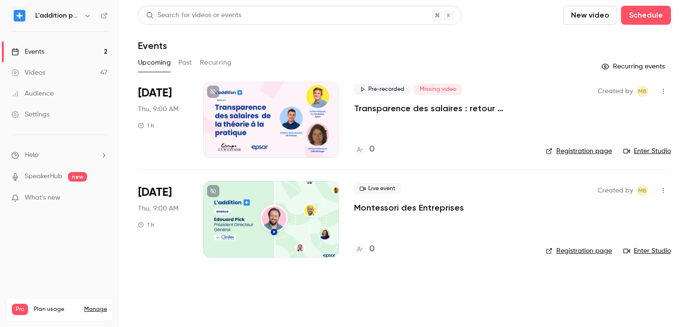
click at [426, 108] on p "Transparence des salaires : retour d'expérience de L'Occitane" at bounding box center [442, 108] width 177 height 11
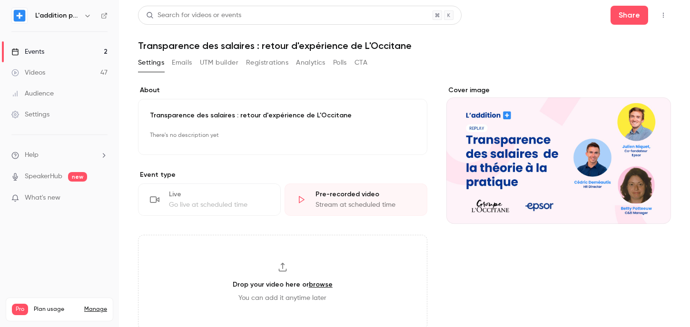
click at [222, 59] on button "UTM builder" at bounding box center [219, 62] width 39 height 15
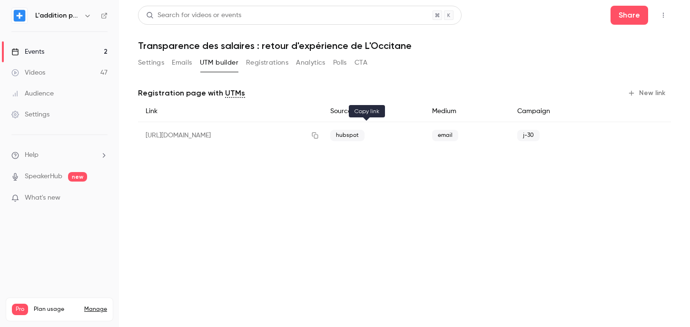
click at [319, 136] on icon "button" at bounding box center [315, 135] width 8 height 7
click at [63, 41] on link "Events 2" at bounding box center [59, 51] width 119 height 21
